Goal: Information Seeking & Learning: Learn about a topic

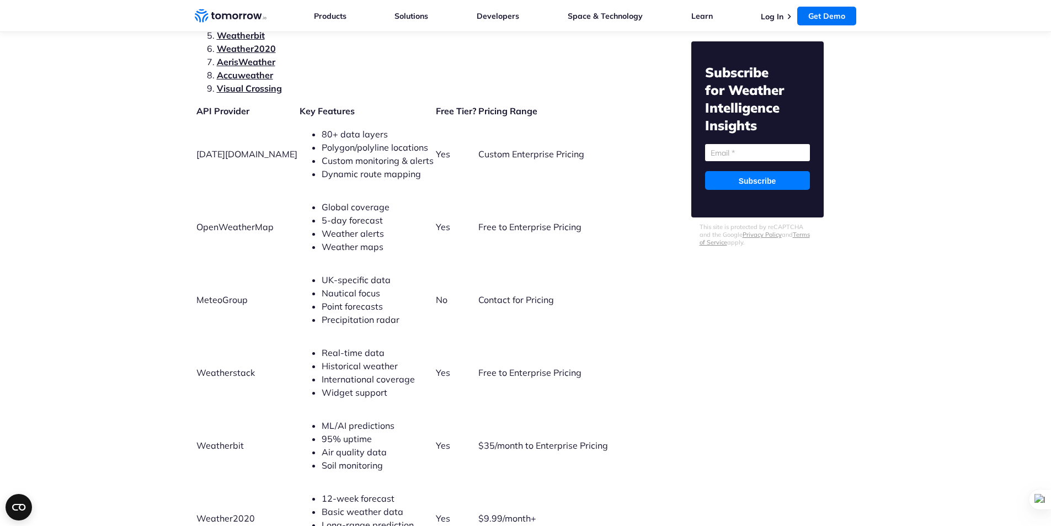
scroll to position [2428, 0]
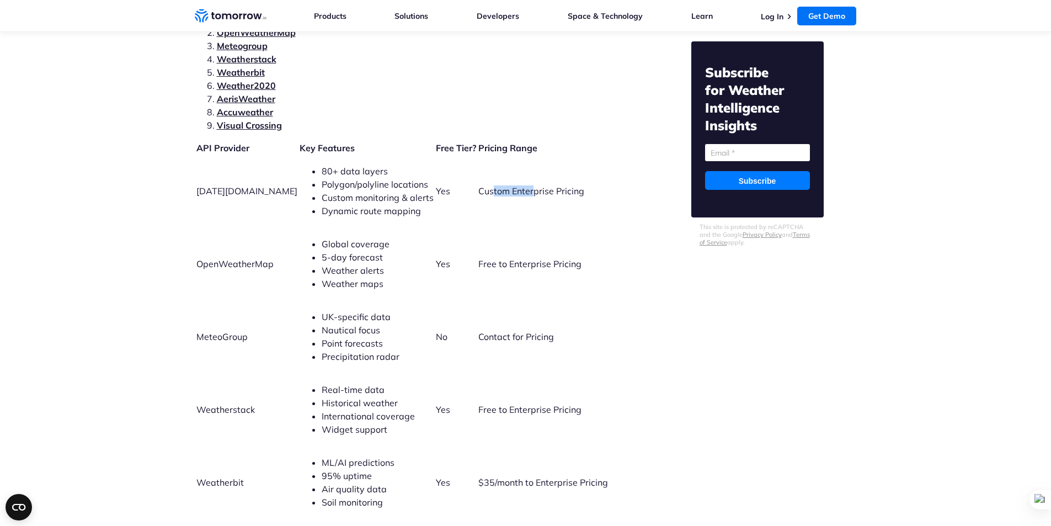
drag, startPoint x: 470, startPoint y: 179, endPoint x: 510, endPoint y: 180, distance: 40.3
click at [510, 185] on span "Custom Enterprise Pricing" at bounding box center [532, 190] width 106 height 11
click at [539, 185] on span "Custom Enterprise Pricing" at bounding box center [532, 190] width 106 height 11
drag, startPoint x: 546, startPoint y: 179, endPoint x: 474, endPoint y: 180, distance: 72.9
click at [479, 185] on span "Custom Enterprise Pricing" at bounding box center [532, 190] width 106 height 11
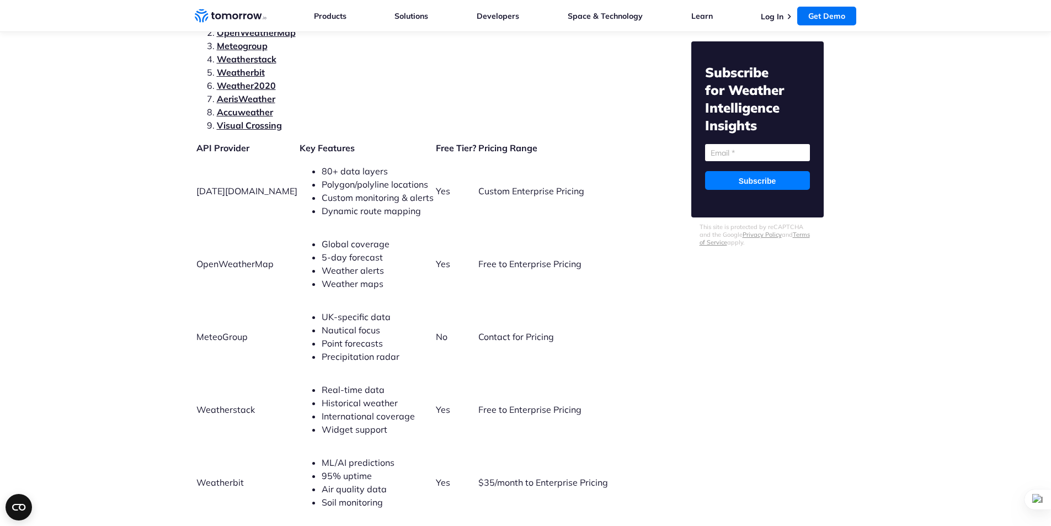
click at [514, 258] on span "Free to Enterprise Pricing" at bounding box center [530, 263] width 103 height 11
drag, startPoint x: 540, startPoint y: 253, endPoint x: 466, endPoint y: 252, distance: 73.4
click at [479, 258] on span "Free to Enterprise Pricing" at bounding box center [530, 263] width 103 height 11
click at [322, 252] on span "5-day forecast" at bounding box center [352, 257] width 61 height 11
drag, startPoint x: 353, startPoint y: 228, endPoint x: 301, endPoint y: 228, distance: 51.3
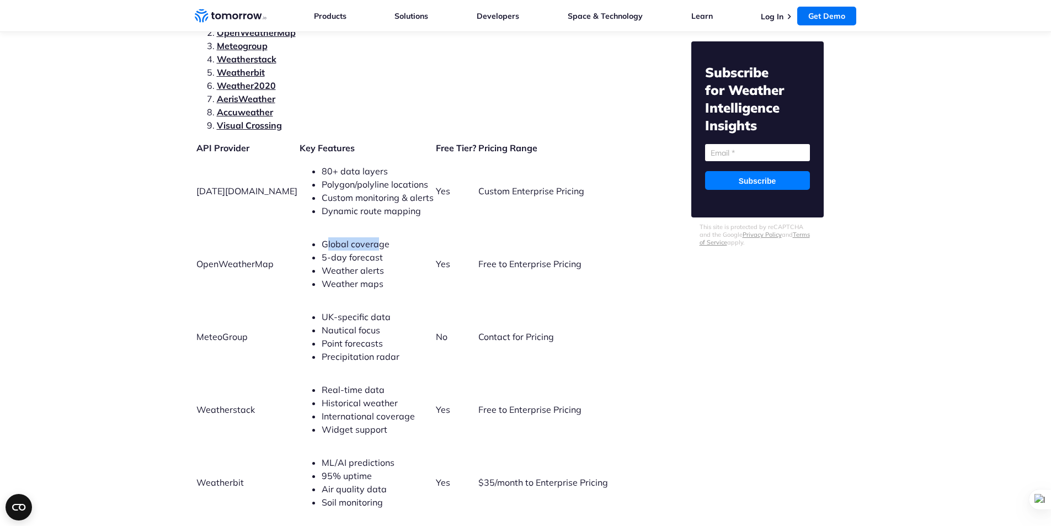
click at [322, 238] on span "Global coverage" at bounding box center [356, 243] width 68 height 11
click at [323, 265] on span "Weather alerts" at bounding box center [353, 270] width 62 height 11
drag, startPoint x: 302, startPoint y: 256, endPoint x: 341, endPoint y: 258, distance: 39.2
click at [341, 265] on span "Weather alerts" at bounding box center [353, 270] width 62 height 11
click at [349, 265] on span "Weather alerts" at bounding box center [353, 270] width 62 height 11
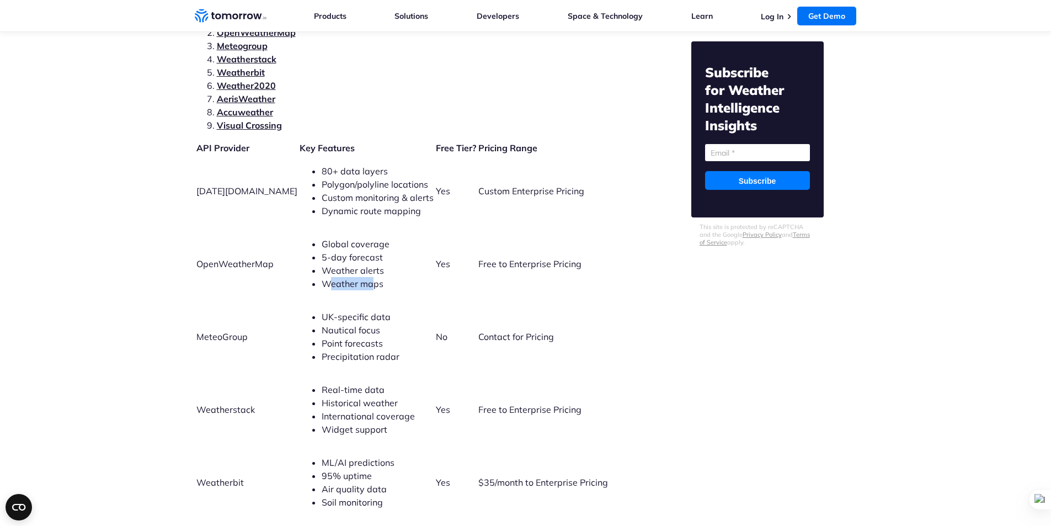
drag, startPoint x: 346, startPoint y: 268, endPoint x: 306, endPoint y: 272, distance: 39.9
click at [322, 278] on span "Weather maps" at bounding box center [353, 283] width 62 height 11
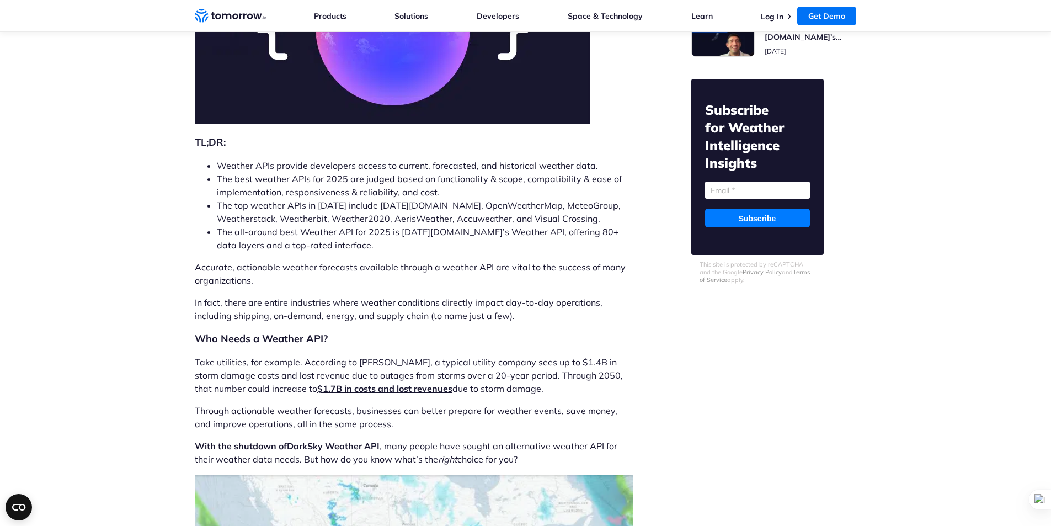
scroll to position [0, 0]
